Goal: Find specific page/section

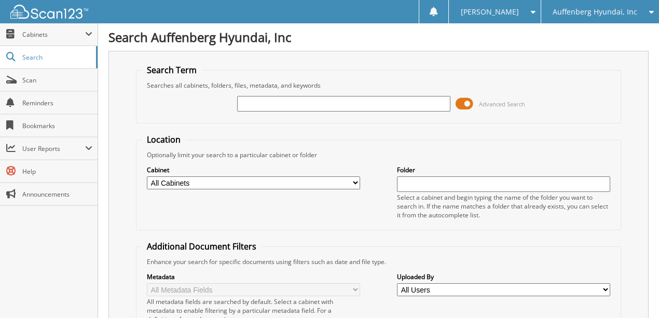
click at [289, 108] on input "text" at bounding box center [343, 104] width 213 height 16
type input "NY299339"
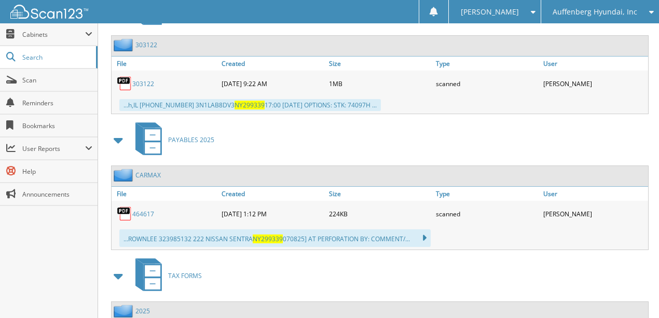
scroll to position [830, 0]
click at [144, 209] on link "464617" at bounding box center [143, 213] width 22 height 9
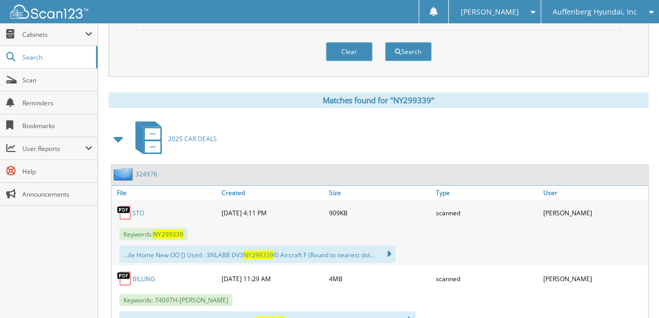
scroll to position [138, 0]
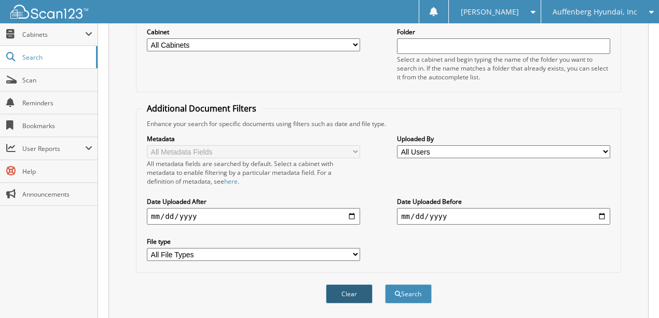
click at [346, 284] on button "Clear" at bounding box center [349, 293] width 47 height 19
click at [611, 12] on span "Auffenberg Hyundai, Inc" at bounding box center [595, 12] width 85 height 6
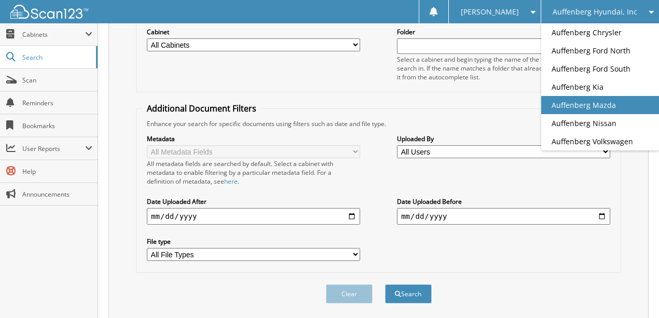
click at [610, 103] on link "Auffenberg Mazda" at bounding box center [600, 105] width 118 height 18
